Goal: Task Accomplishment & Management: Manage account settings

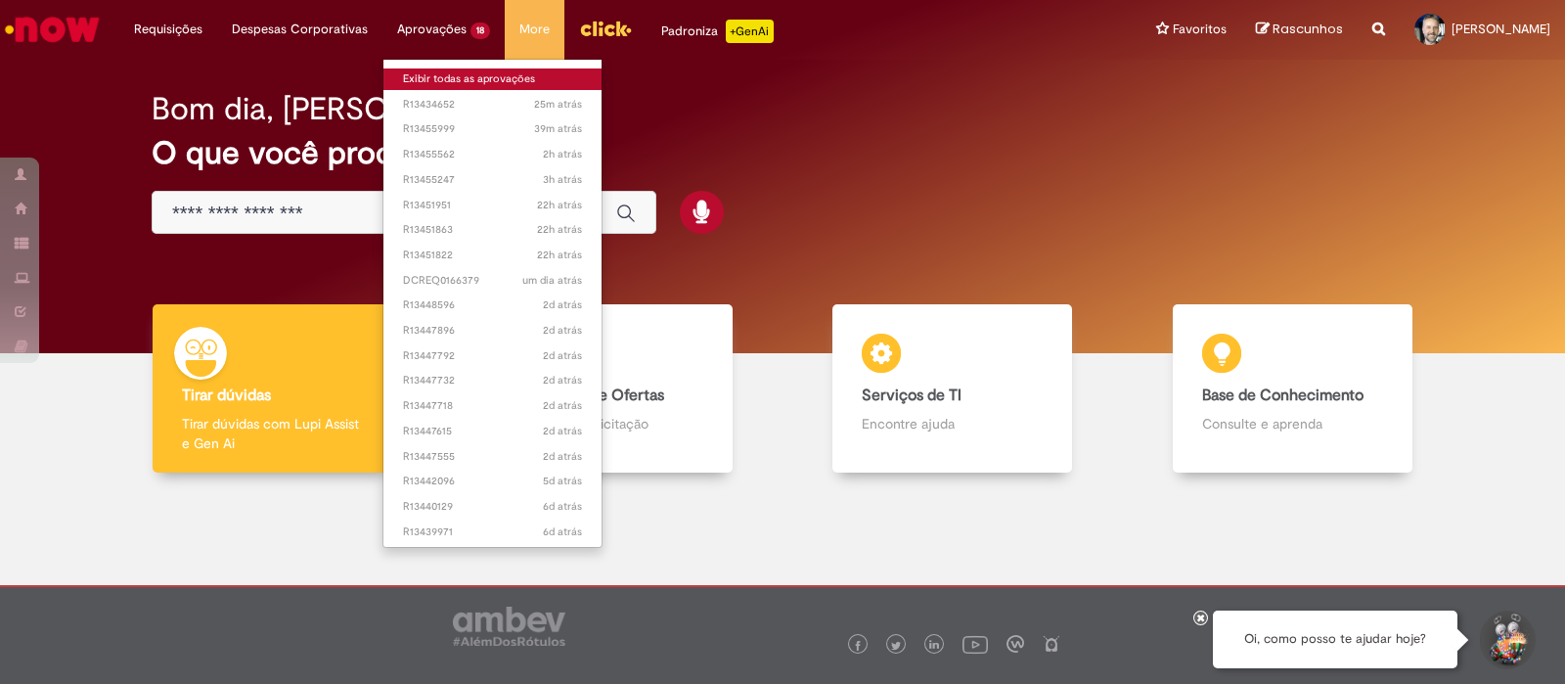
click at [440, 76] on link "Exibir todas as aprovações" at bounding box center [492, 79] width 218 height 22
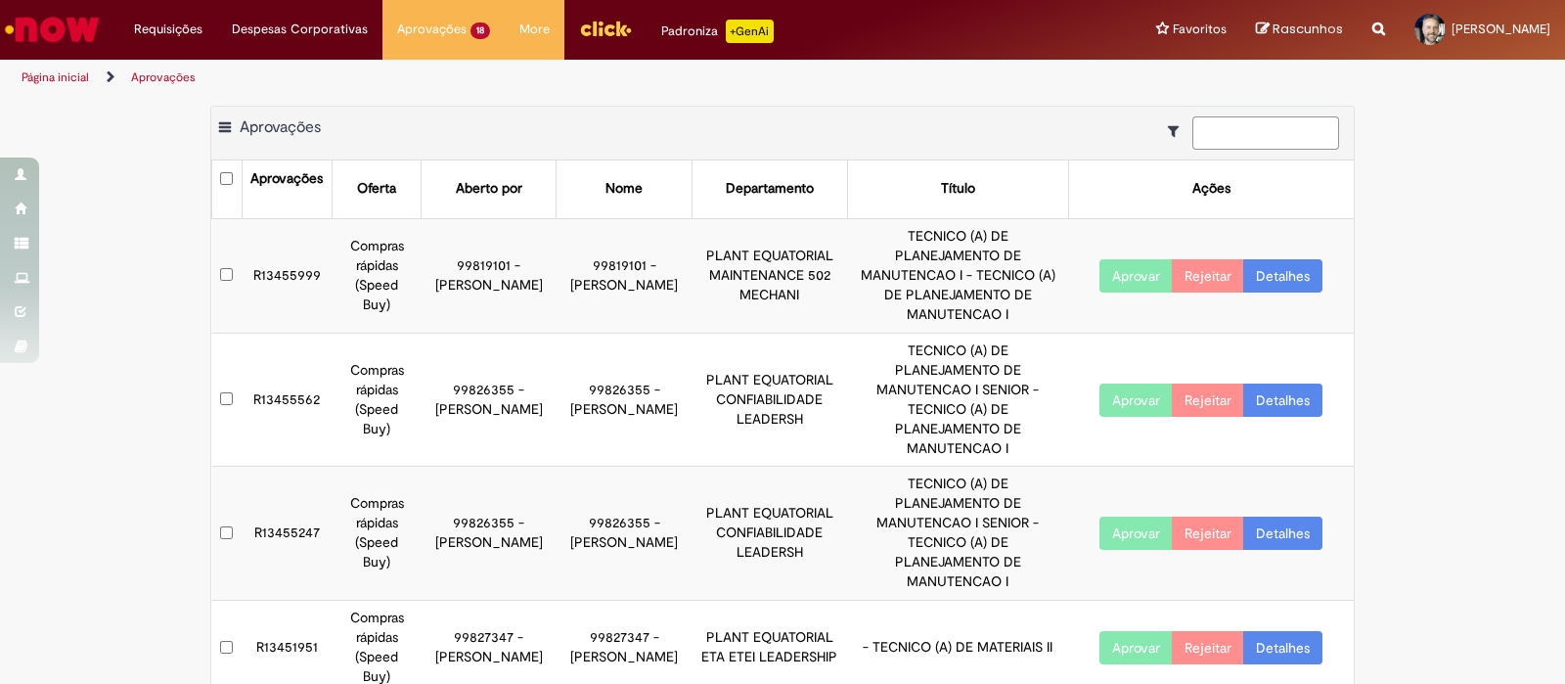
click at [1223, 133] on input at bounding box center [1265, 132] width 147 height 33
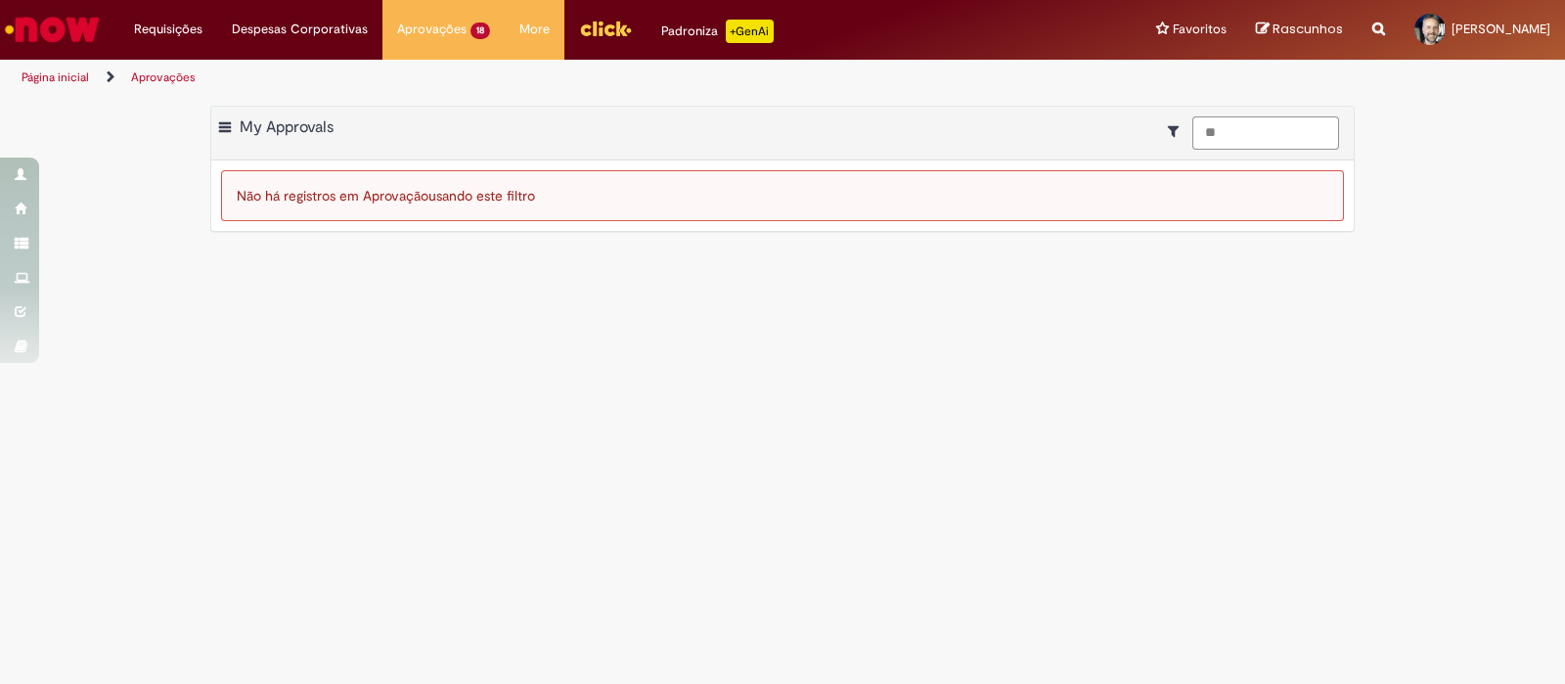
type input "*"
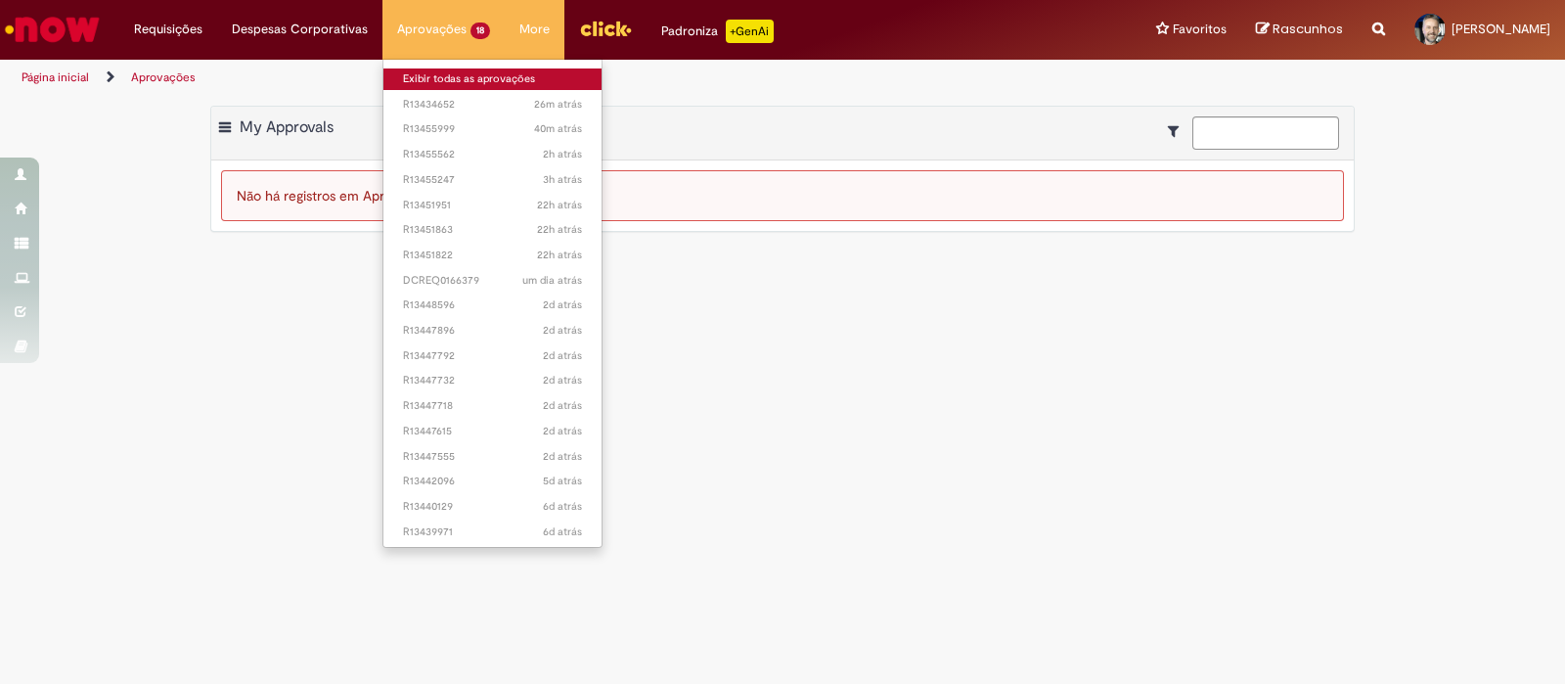
click at [426, 73] on link "Exibir todas as aprovações" at bounding box center [492, 79] width 218 height 22
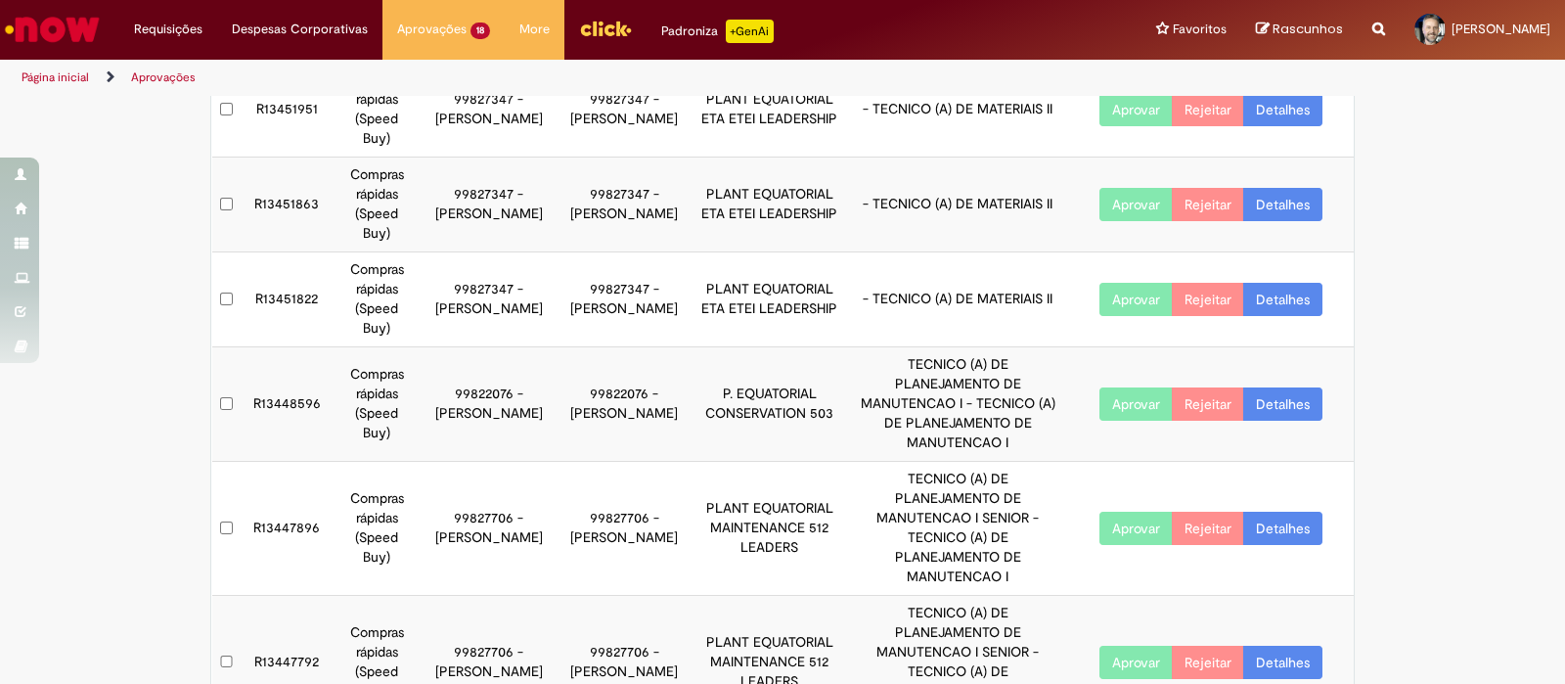
scroll to position [553, 0]
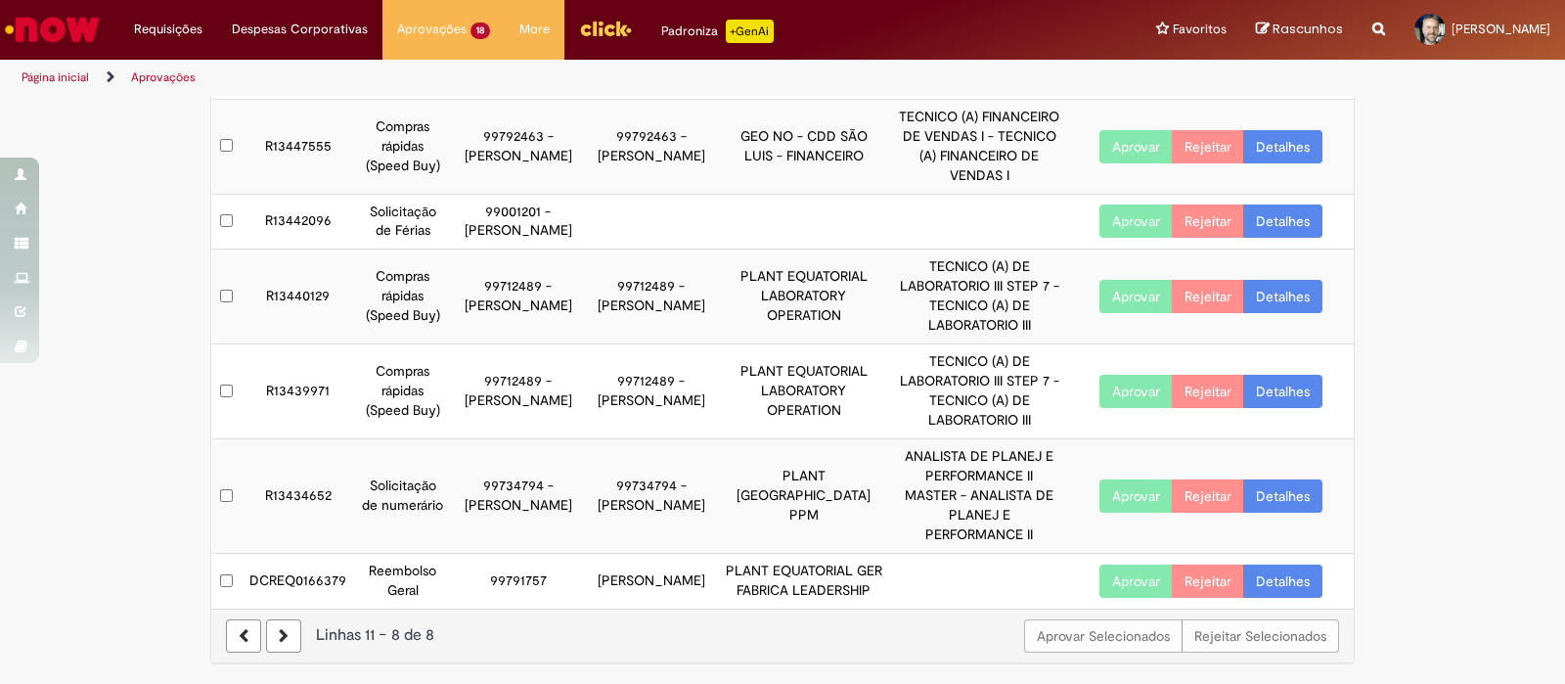
scroll to position [266, 0]
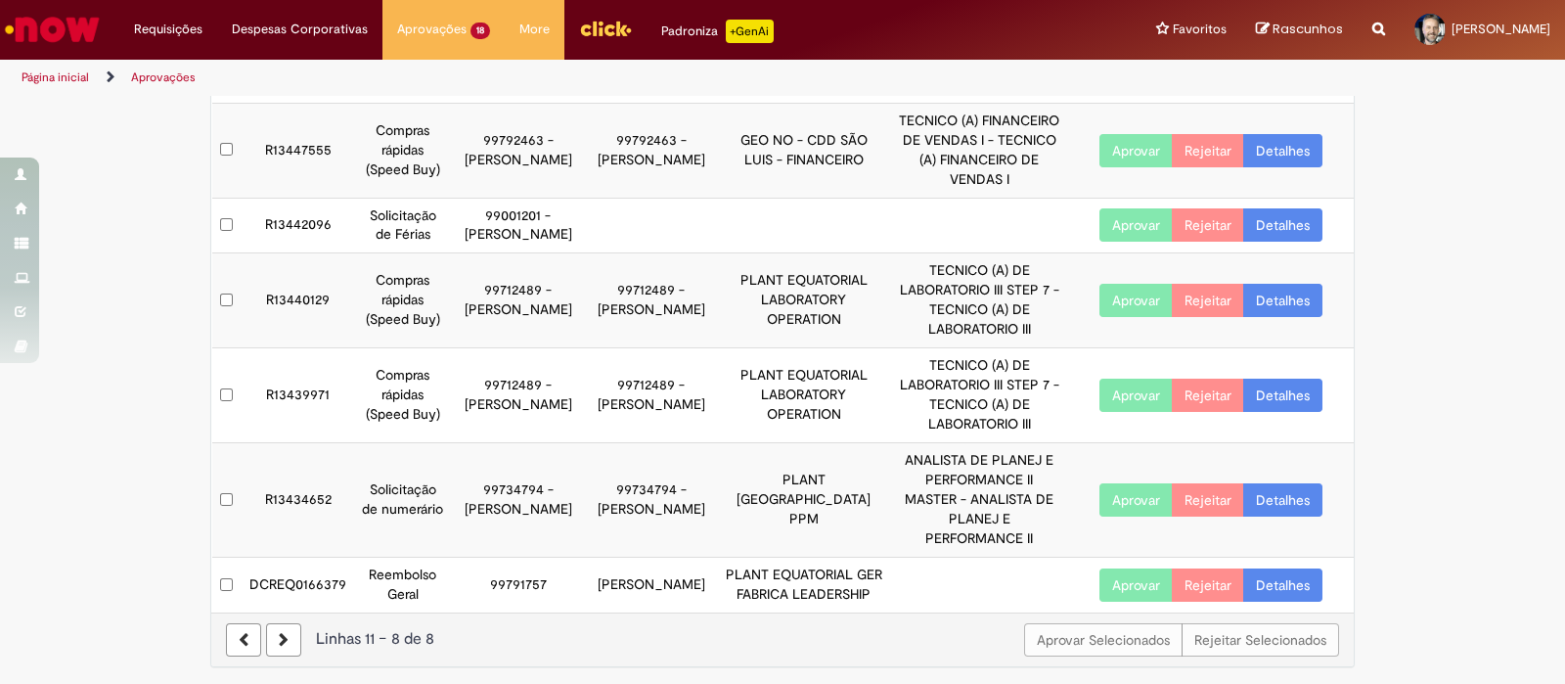
click at [1277, 574] on link "Detalhes" at bounding box center [1282, 584] width 79 height 33
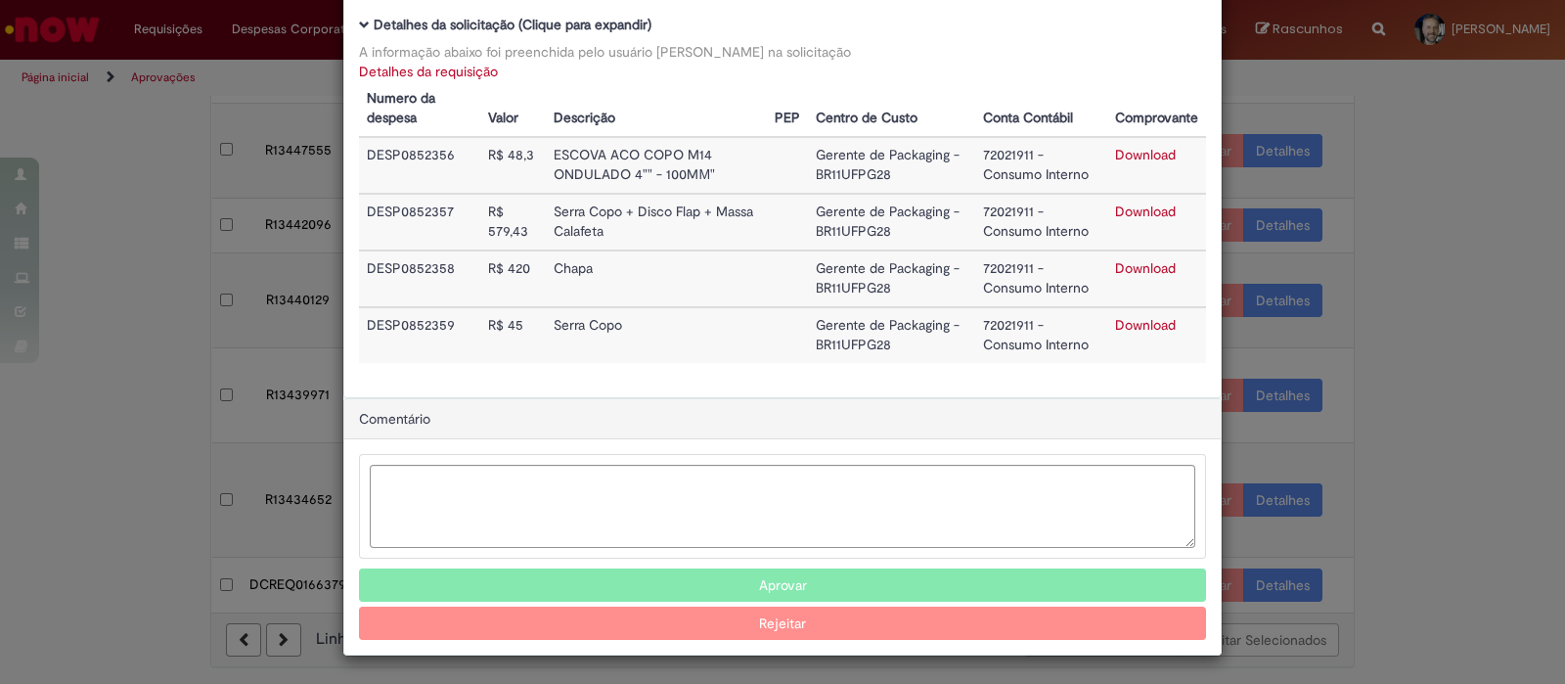
scroll to position [0, 0]
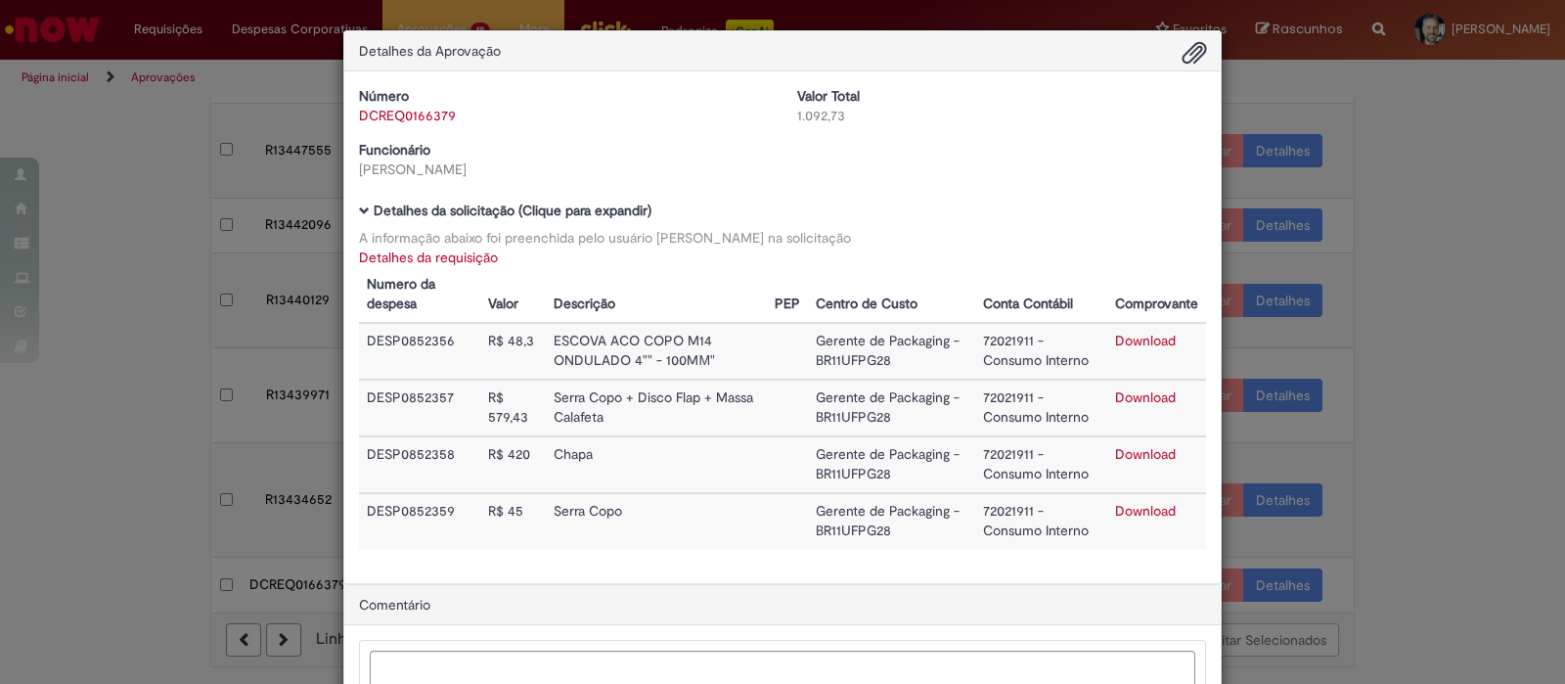
click at [98, 211] on div "Detalhes da Aprovação Número DCREQ0166379 Valor Total 1.092,73 Funcionário [PER…" at bounding box center [782, 342] width 1565 height 684
